Goal: Book appointment/travel/reservation

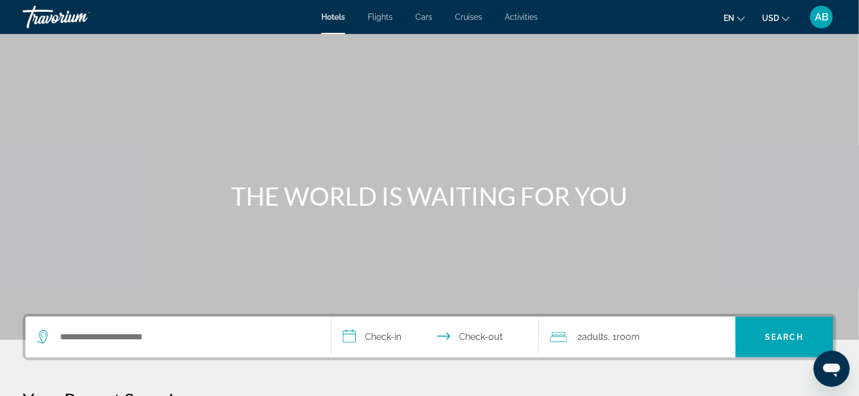
click at [517, 14] on span "Activities" at bounding box center [521, 16] width 33 height 9
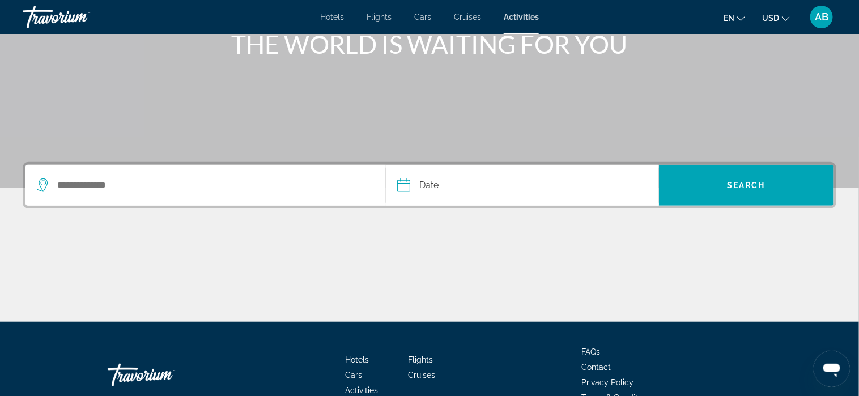
scroll to position [170, 0]
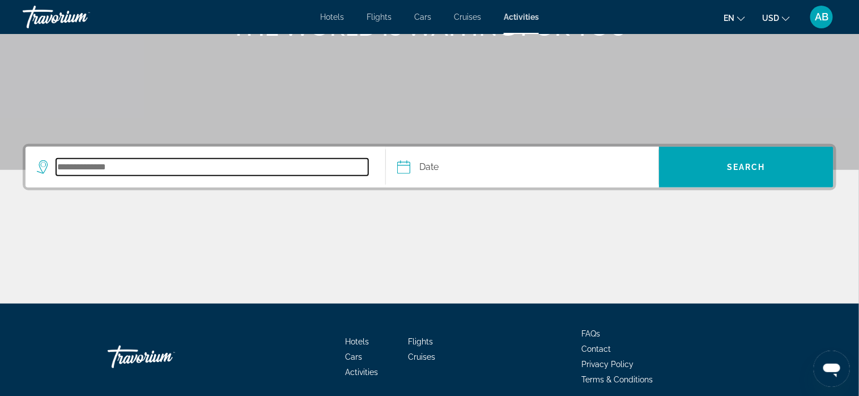
click at [255, 166] on input "Search destination" at bounding box center [212, 167] width 312 height 17
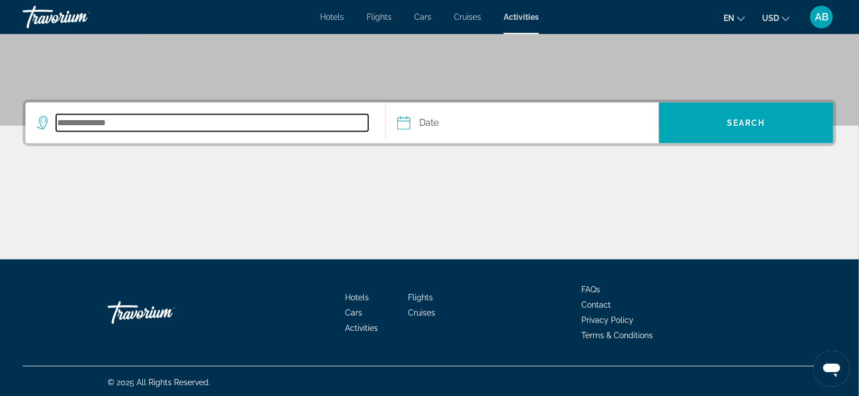
scroll to position [215, 0]
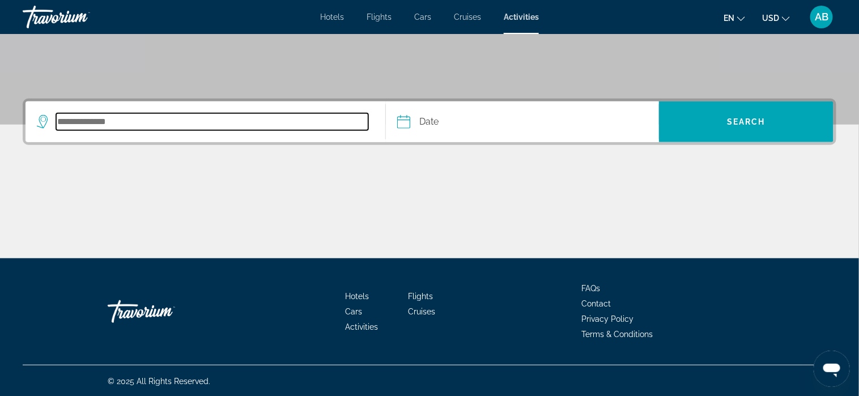
type input "*"
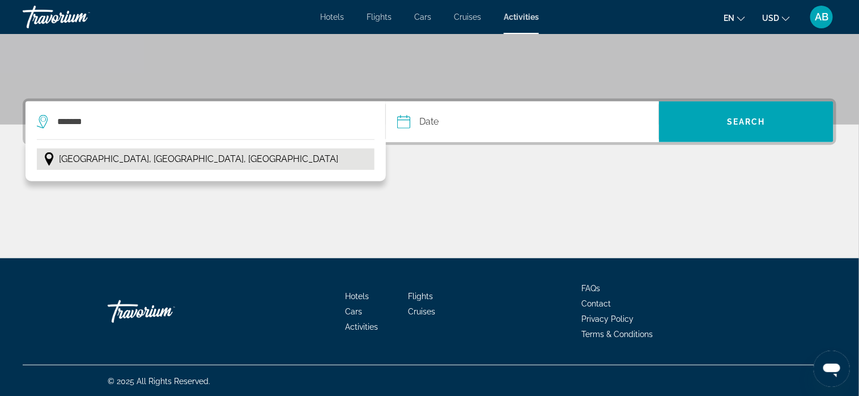
click at [200, 159] on span "Hamburg, Northern Germany, Germany" at bounding box center [198, 159] width 279 height 16
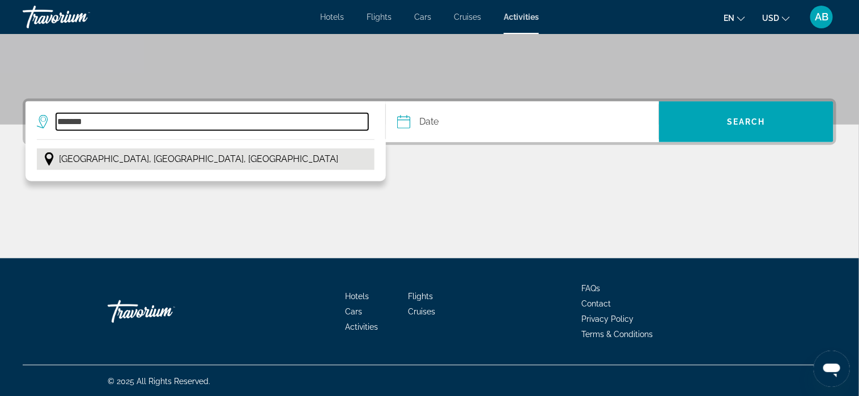
type input "**********"
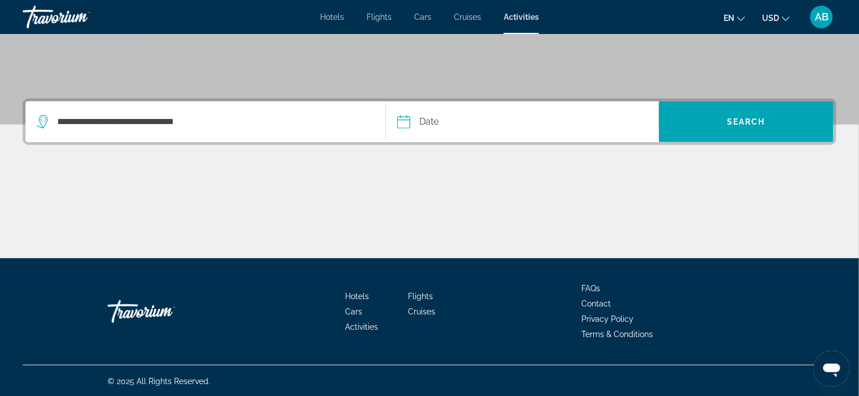
click at [415, 120] on input "Date" at bounding box center [461, 123] width 135 height 44
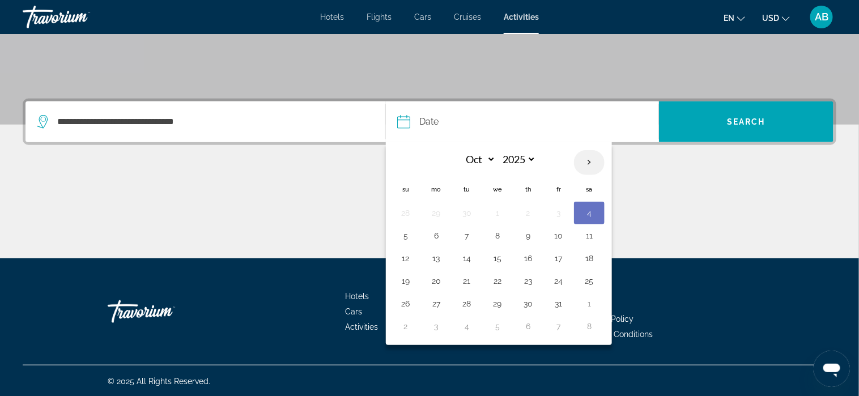
click at [588, 161] on th "Next month" at bounding box center [589, 162] width 31 height 25
select select "**"
click at [498, 280] on button "19" at bounding box center [497, 281] width 18 height 16
type input "**********"
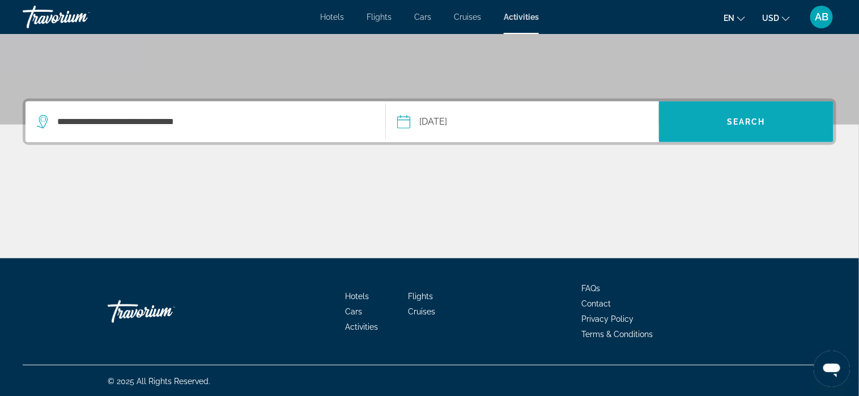
click at [779, 127] on span "Search" at bounding box center [746, 121] width 174 height 27
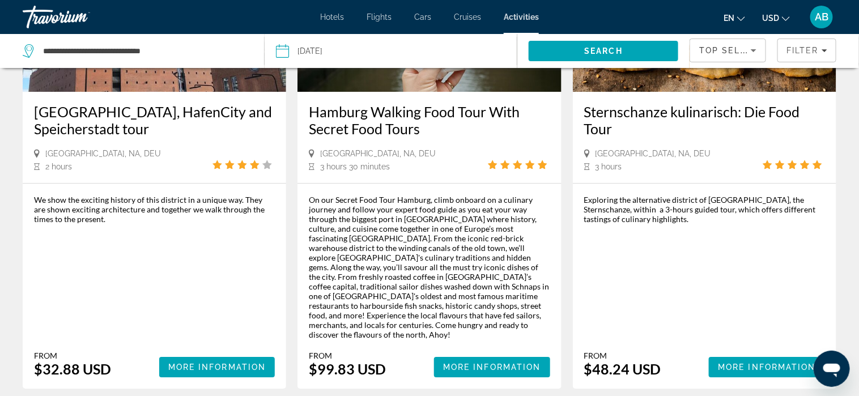
scroll to position [1246, 0]
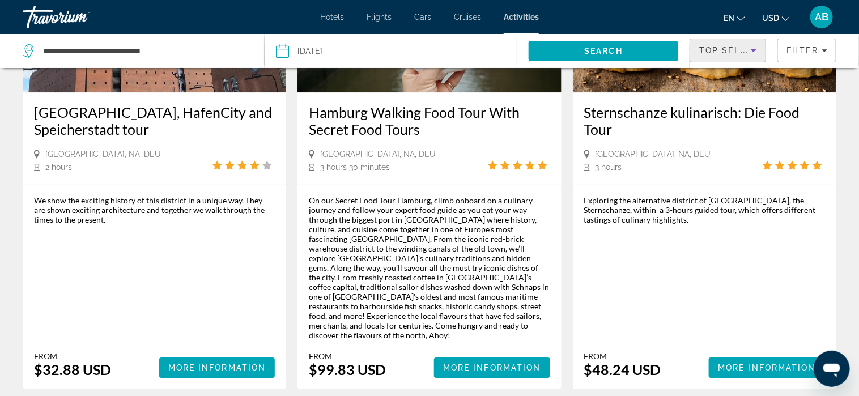
click at [716, 52] on span "Top Sellers" at bounding box center [731, 50] width 65 height 9
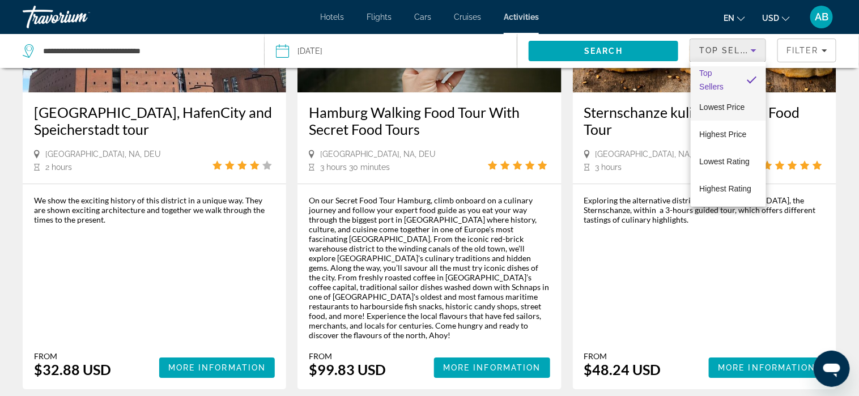
click at [715, 108] on span "Lowest Price" at bounding box center [721, 107] width 45 height 9
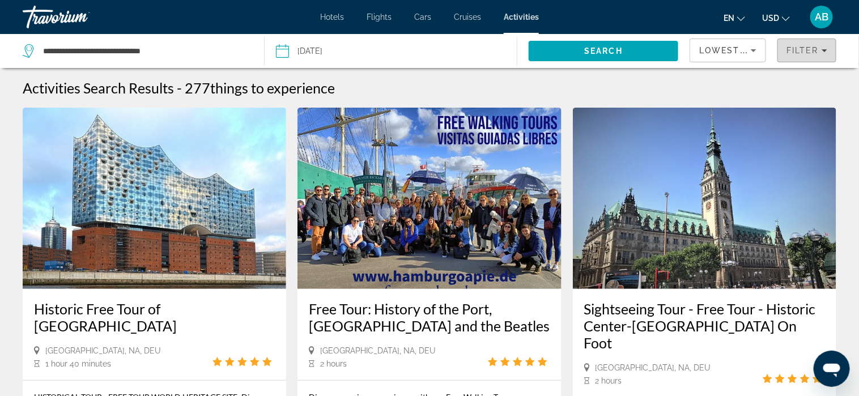
click at [801, 51] on span "Filter" at bounding box center [802, 50] width 32 height 9
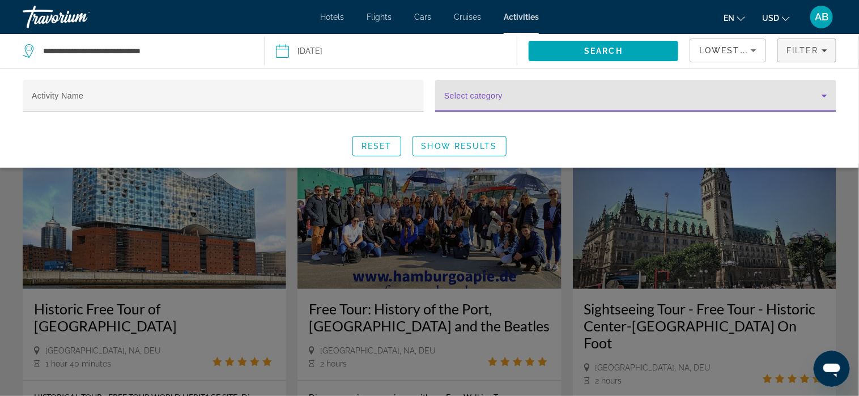
click at [826, 97] on icon "Search widget" at bounding box center [824, 96] width 14 height 14
click at [826, 97] on body "**********" at bounding box center [429, 198] width 859 height 396
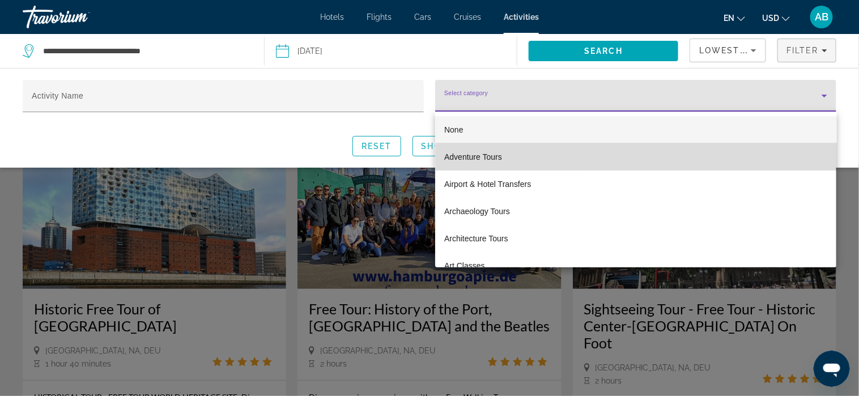
click at [688, 156] on mat-option "Adventure Tours" at bounding box center [635, 156] width 401 height 27
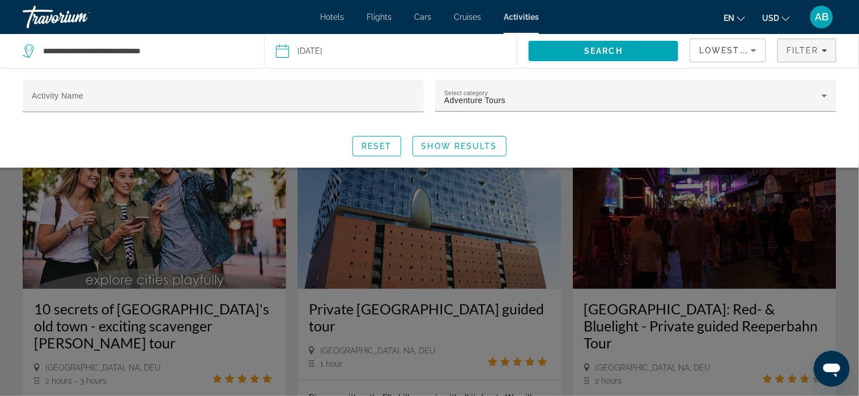
click at [322, 53] on input "Date: Nov 19, 2025" at bounding box center [335, 52] width 125 height 37
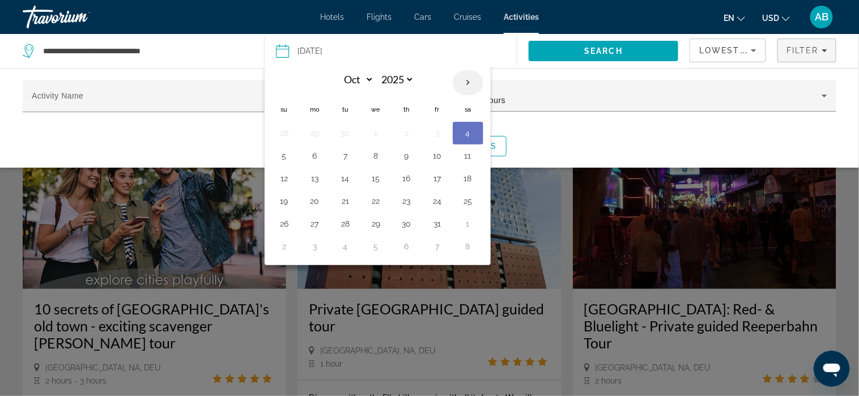
click at [464, 84] on th "Next month" at bounding box center [468, 82] width 31 height 25
select select "**"
click at [403, 199] on button "20" at bounding box center [407, 201] width 18 height 16
type input "**********"
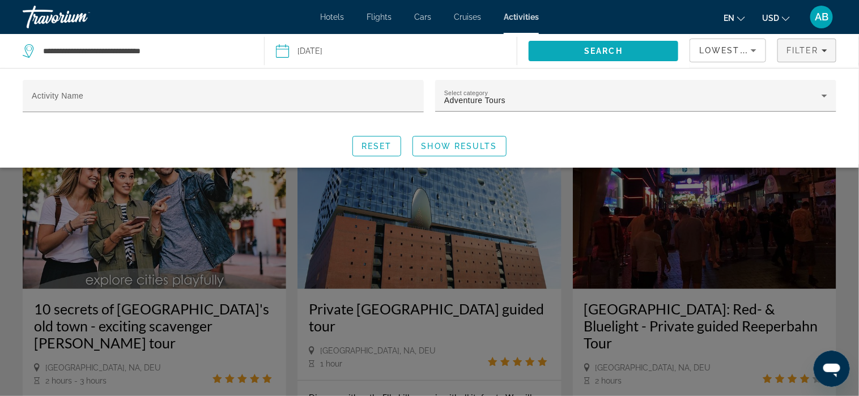
click at [613, 50] on span "Search" at bounding box center [603, 50] width 39 height 9
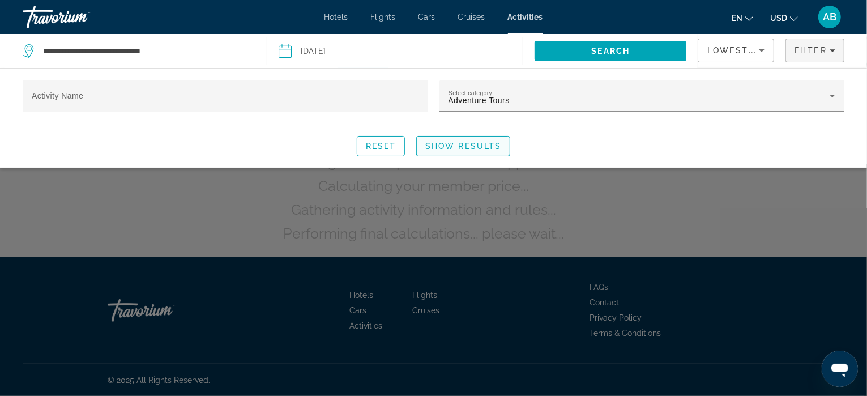
click at [466, 146] on span "Show Results" at bounding box center [463, 146] width 76 height 9
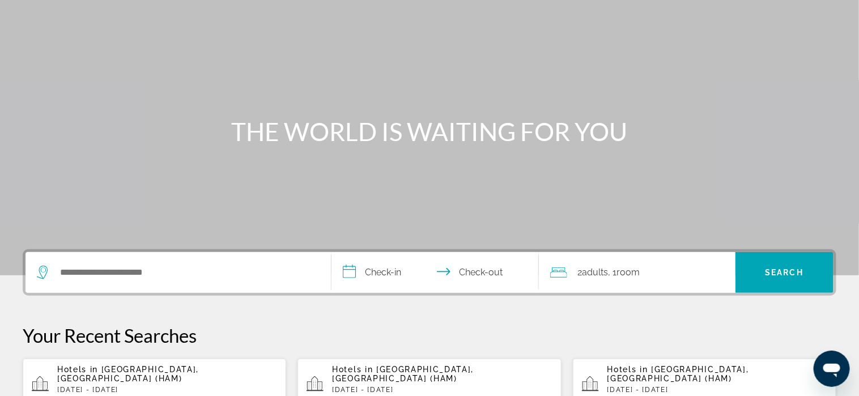
scroll to position [170, 0]
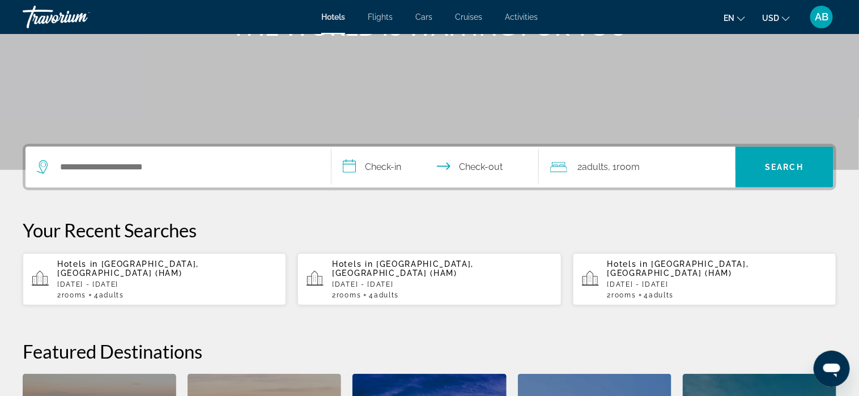
click at [483, 280] on p "[DATE] - [DATE]" at bounding box center [442, 284] width 220 height 8
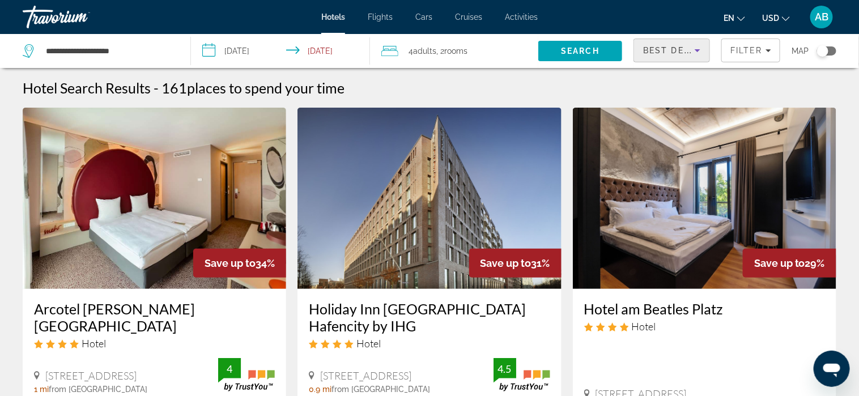
click at [669, 47] on span "Best Deals" at bounding box center [672, 50] width 59 height 9
click at [669, 47] on body "**********" at bounding box center [429, 198] width 859 height 396
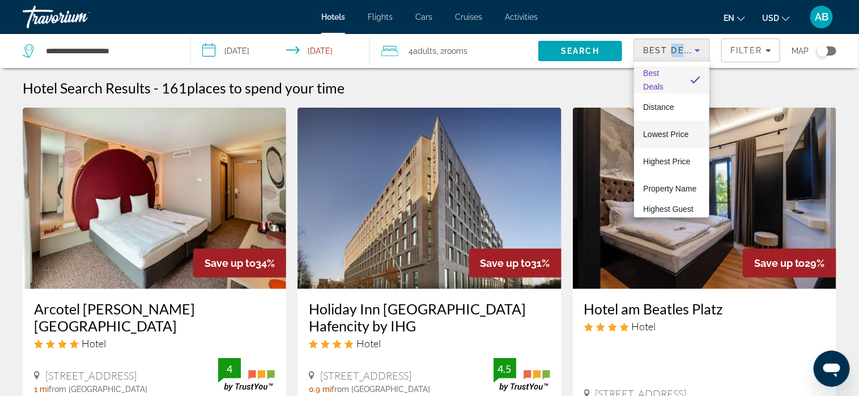
click at [680, 133] on span "Lowest Price" at bounding box center [665, 134] width 45 height 9
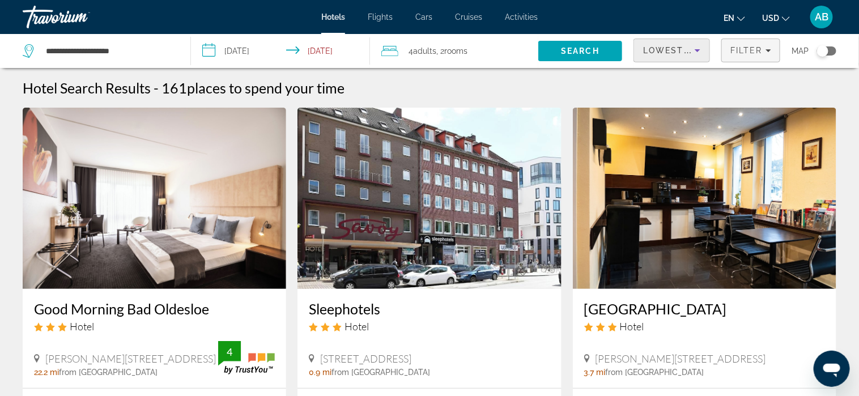
click at [748, 50] on span "Filter" at bounding box center [746, 50] width 32 height 9
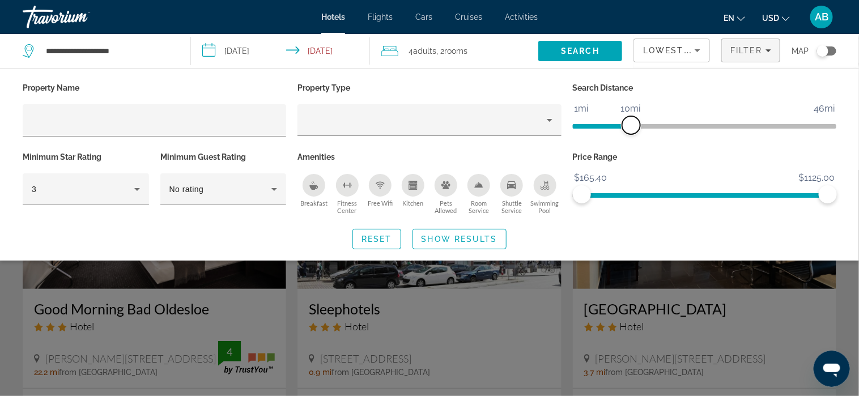
drag, startPoint x: 772, startPoint y: 123, endPoint x: 631, endPoint y: 125, distance: 141.0
click at [631, 125] on span "ngx-slider" at bounding box center [631, 125] width 18 height 18
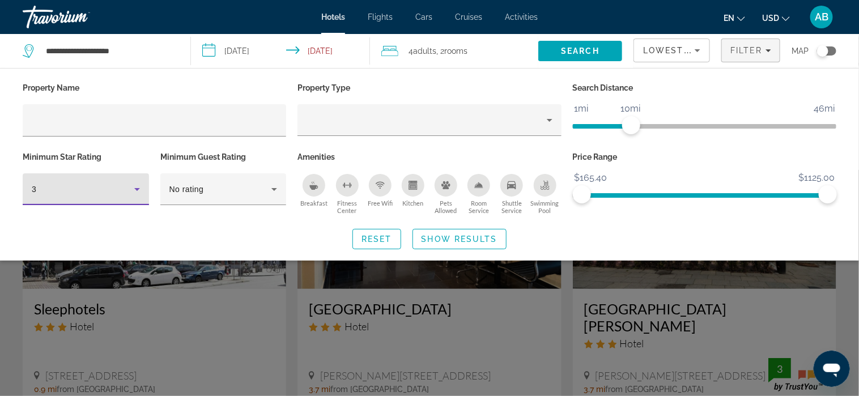
click at [138, 188] on icon "Hotel Filters" at bounding box center [137, 189] width 6 height 3
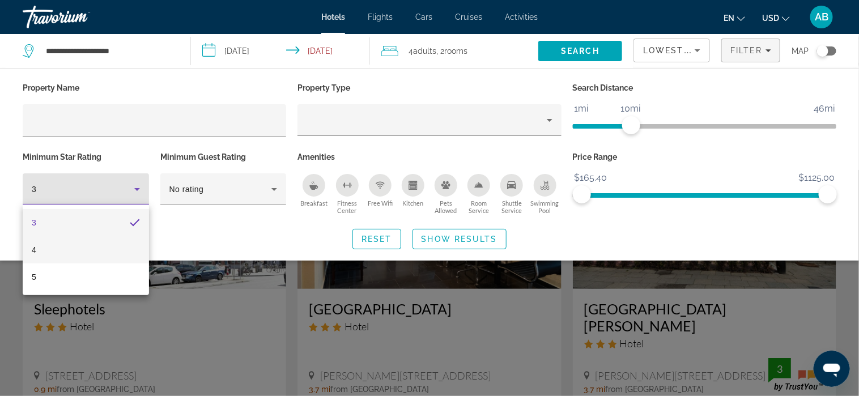
click at [118, 247] on mat-option "4" at bounding box center [86, 249] width 126 height 27
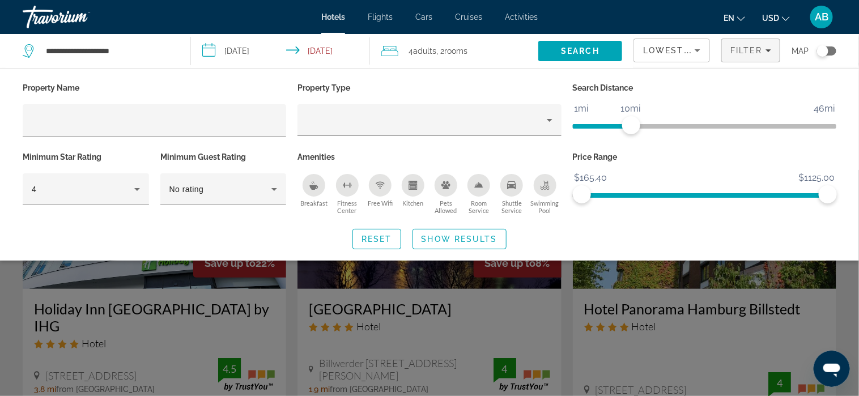
click at [321, 188] on div "Breakfast" at bounding box center [313, 185] width 23 height 23
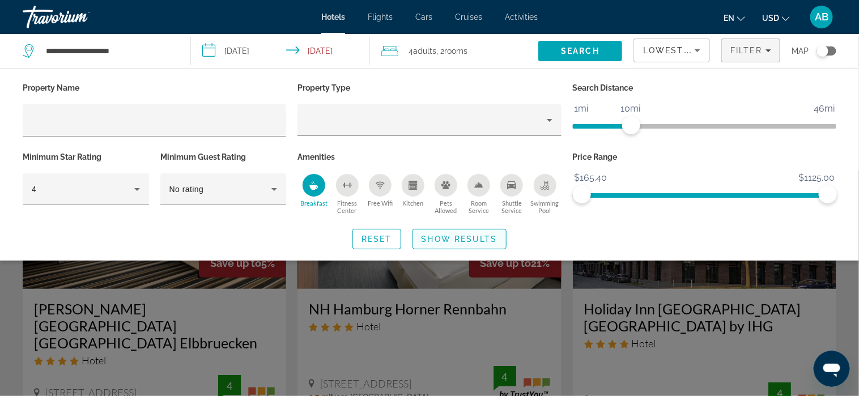
click at [447, 237] on span "Show Results" at bounding box center [459, 238] width 76 height 9
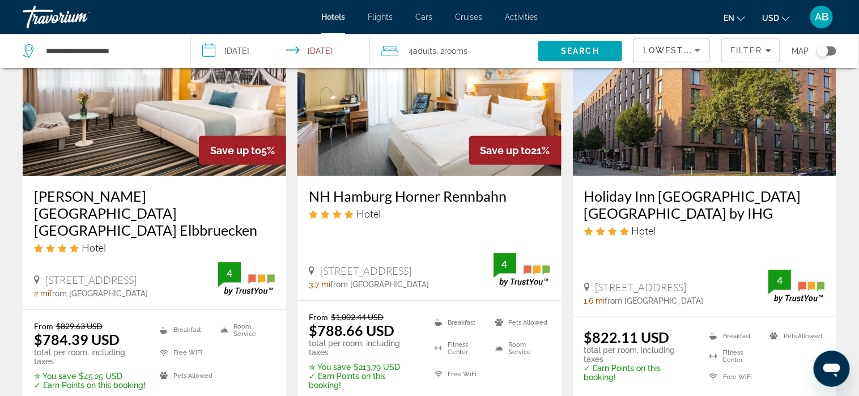
scroll to position [113, 0]
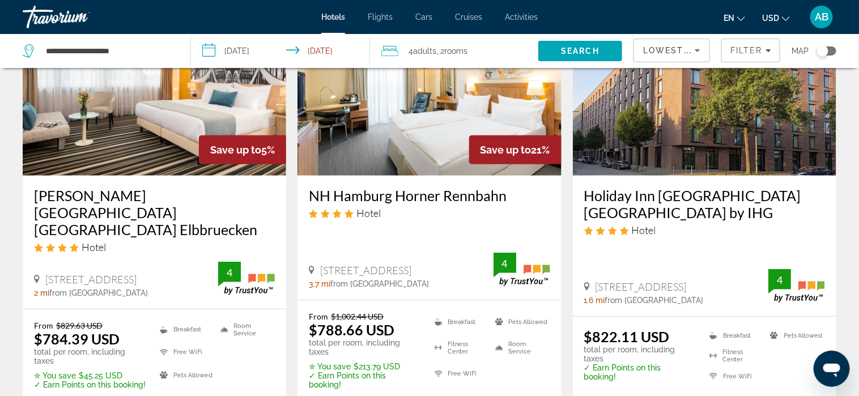
click at [0, 0] on div at bounding box center [0, 0] width 0 height 0
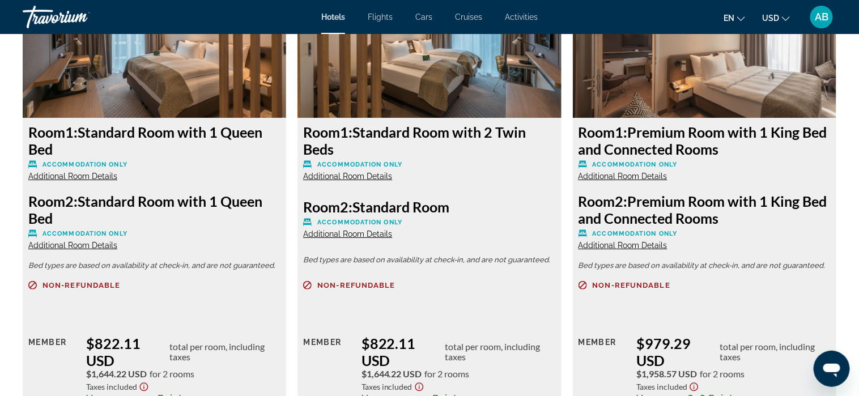
scroll to position [1586, 0]
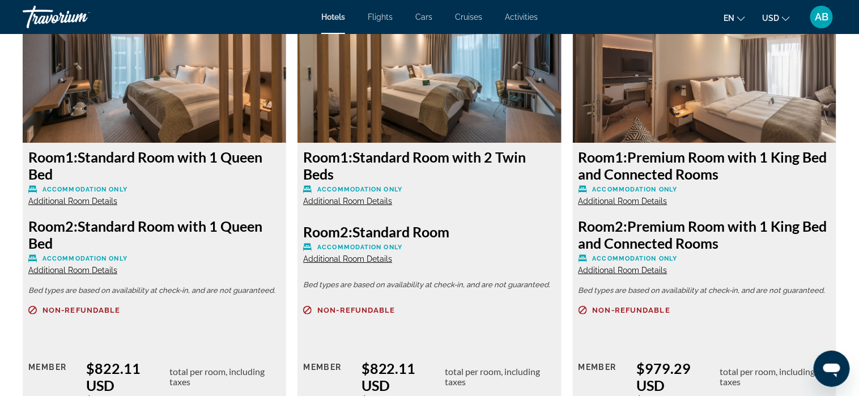
click at [355, 259] on span "Additional Room Details" at bounding box center [347, 258] width 89 height 9
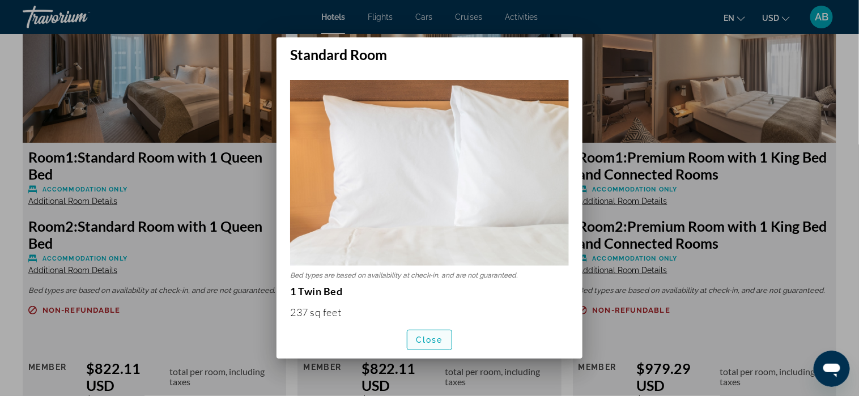
click at [427, 339] on span "Close" at bounding box center [429, 339] width 27 height 9
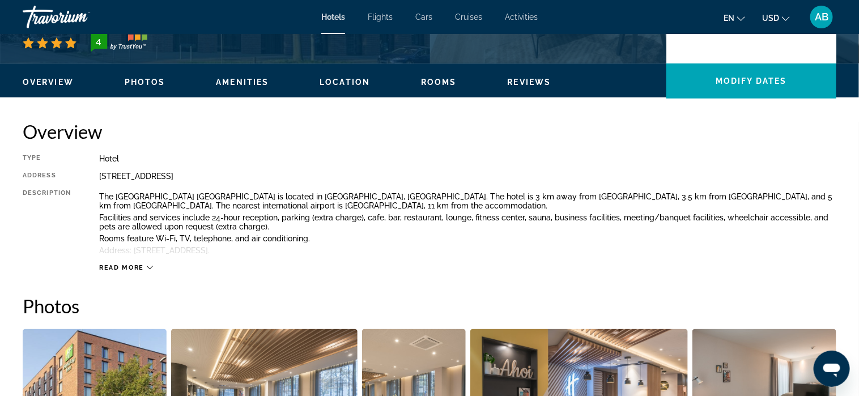
scroll to position [283, 0]
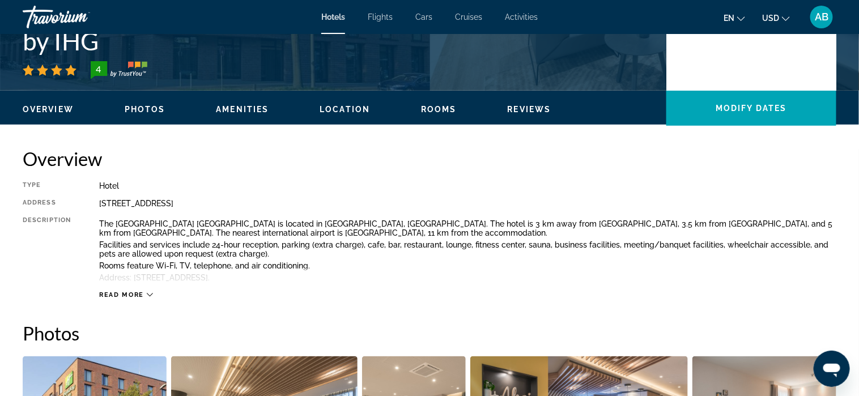
click at [150, 297] on icon "Main content" at bounding box center [150, 295] width 6 height 6
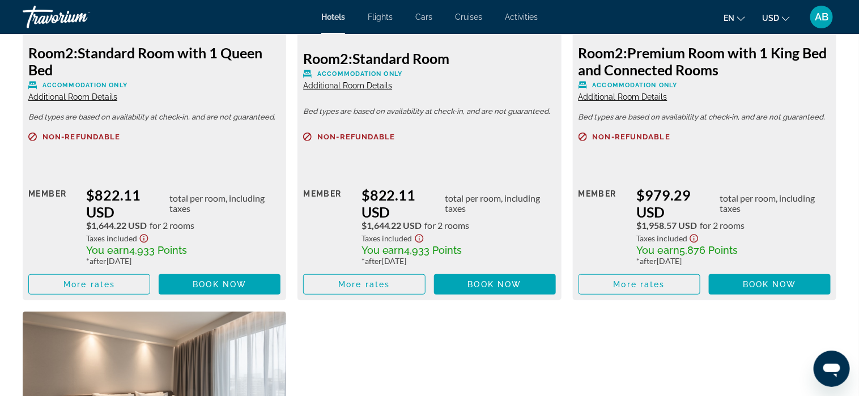
scroll to position [1756, 0]
